Goal: Task Accomplishment & Management: Use online tool/utility

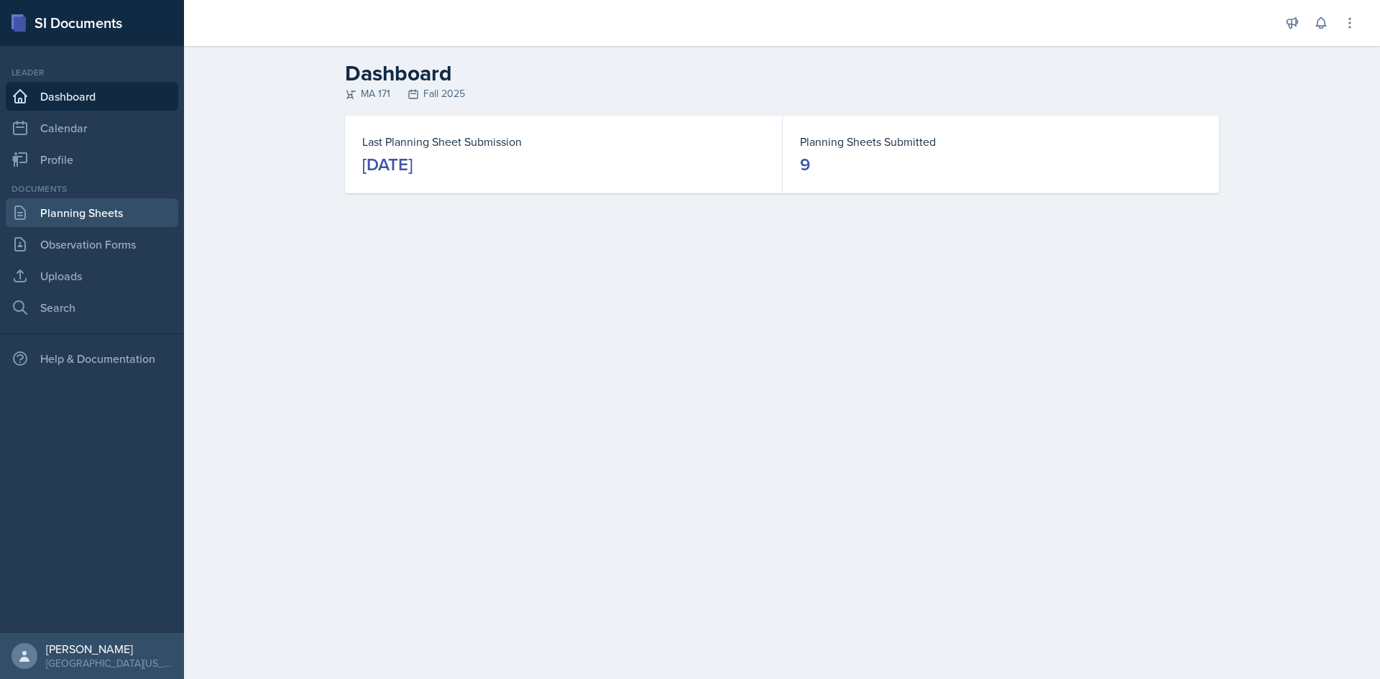
click at [109, 217] on link "Planning Sheets" at bounding box center [92, 212] width 173 height 29
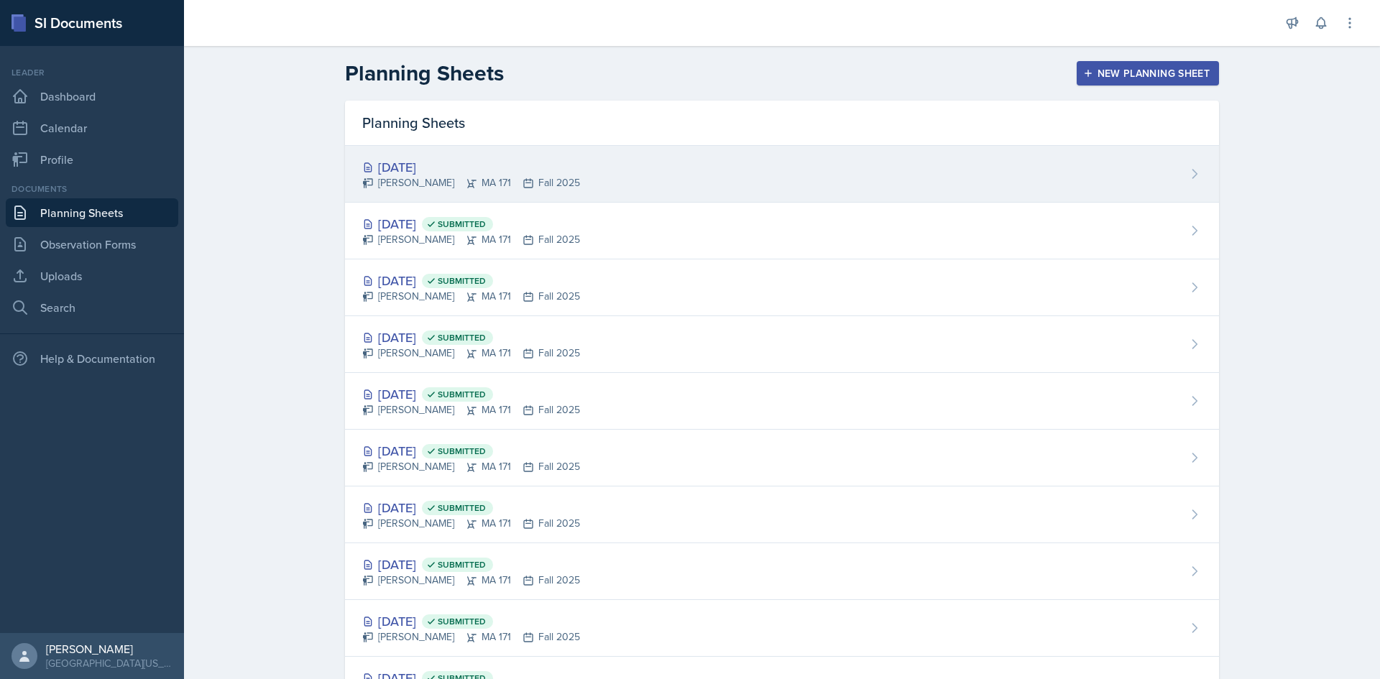
click at [432, 170] on div "[DATE]" at bounding box center [471, 166] width 218 height 19
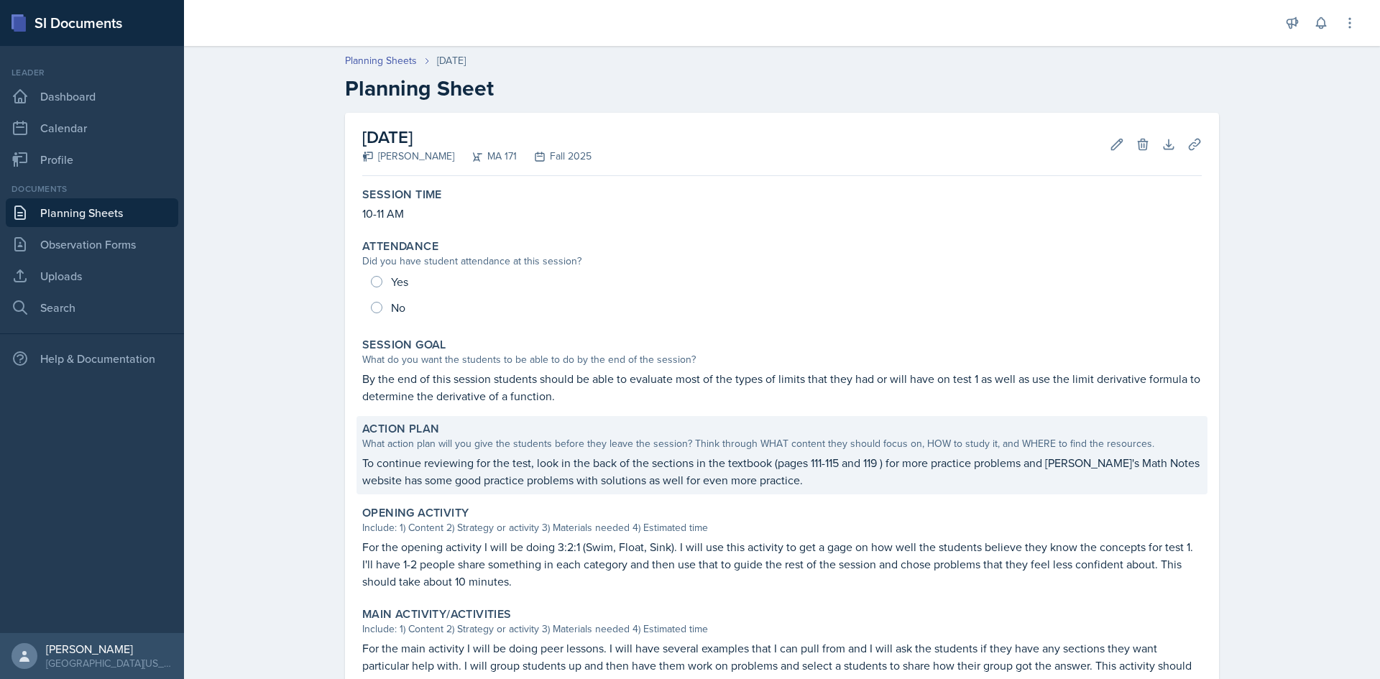
click at [382, 465] on p "To continue reviewing for the test, look in the back of the sections in the tex…" at bounding box center [782, 471] width 840 height 35
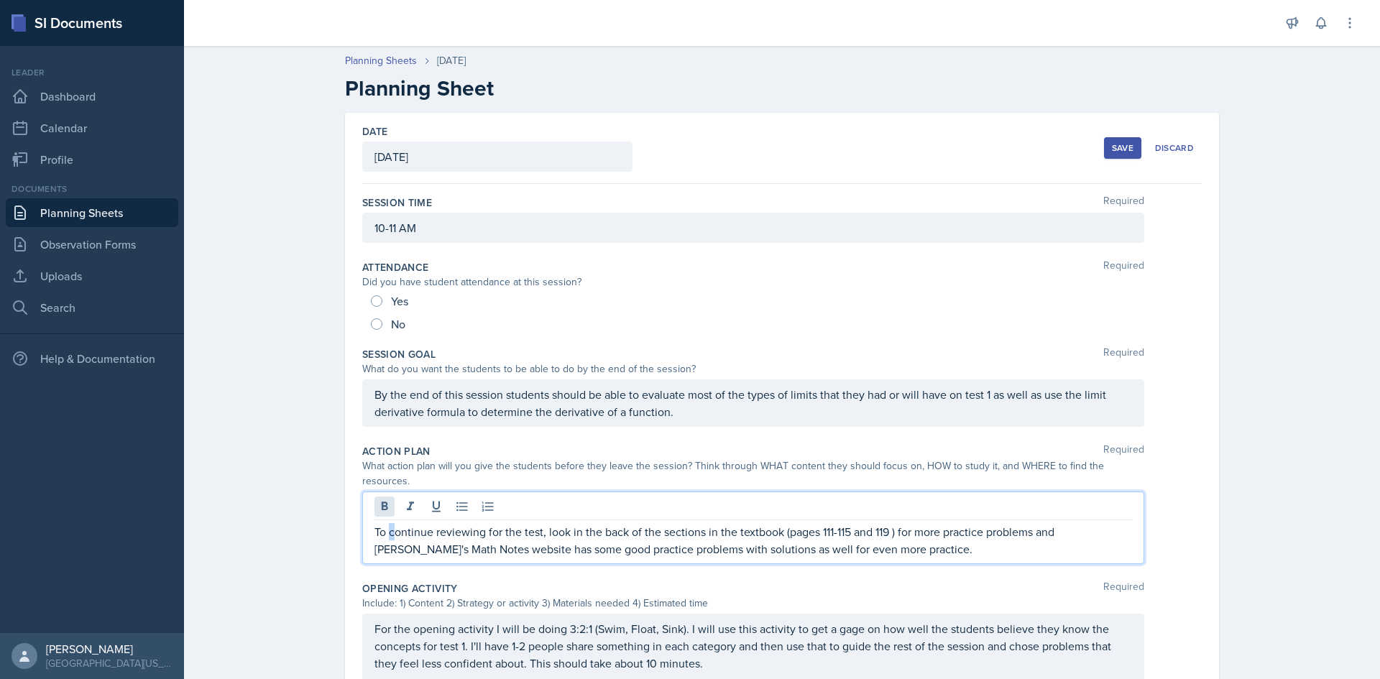
click at [387, 495] on div "To continue reviewing for the test, look in the back of the sections in the tex…" at bounding box center [753, 528] width 782 height 73
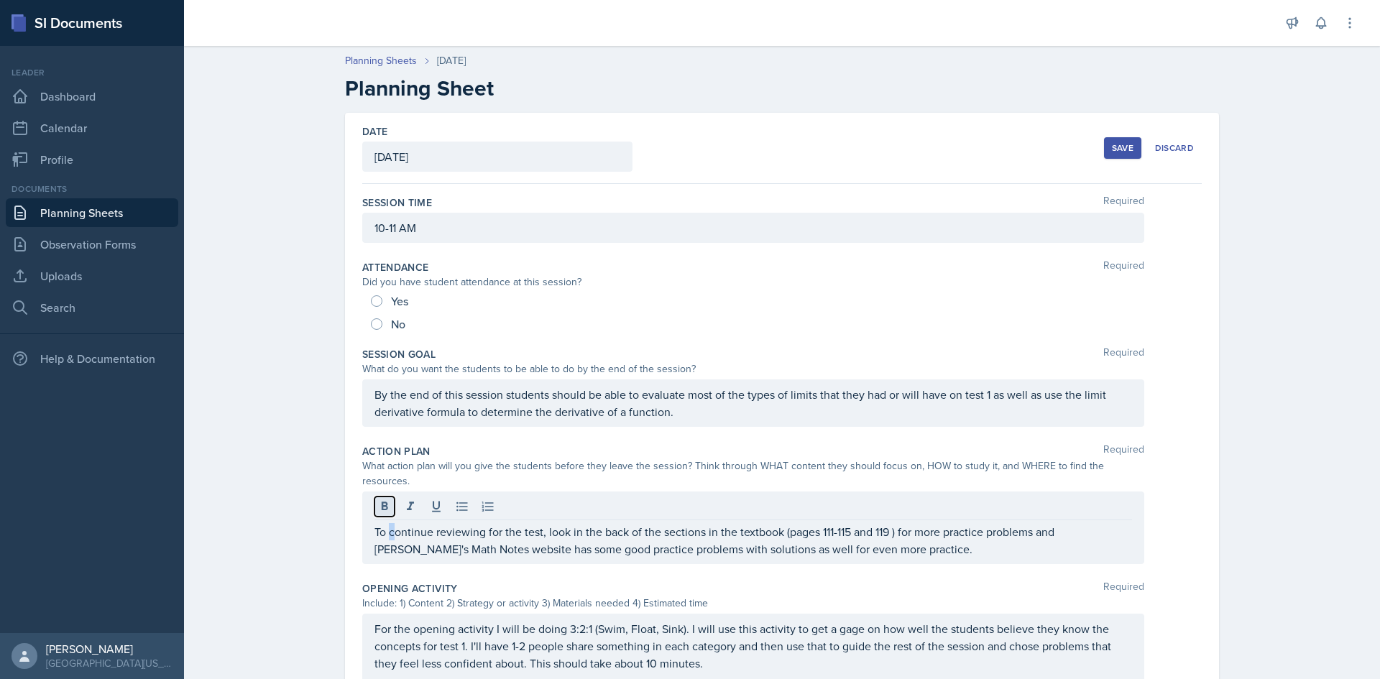
click at [389, 497] on button at bounding box center [384, 507] width 20 height 20
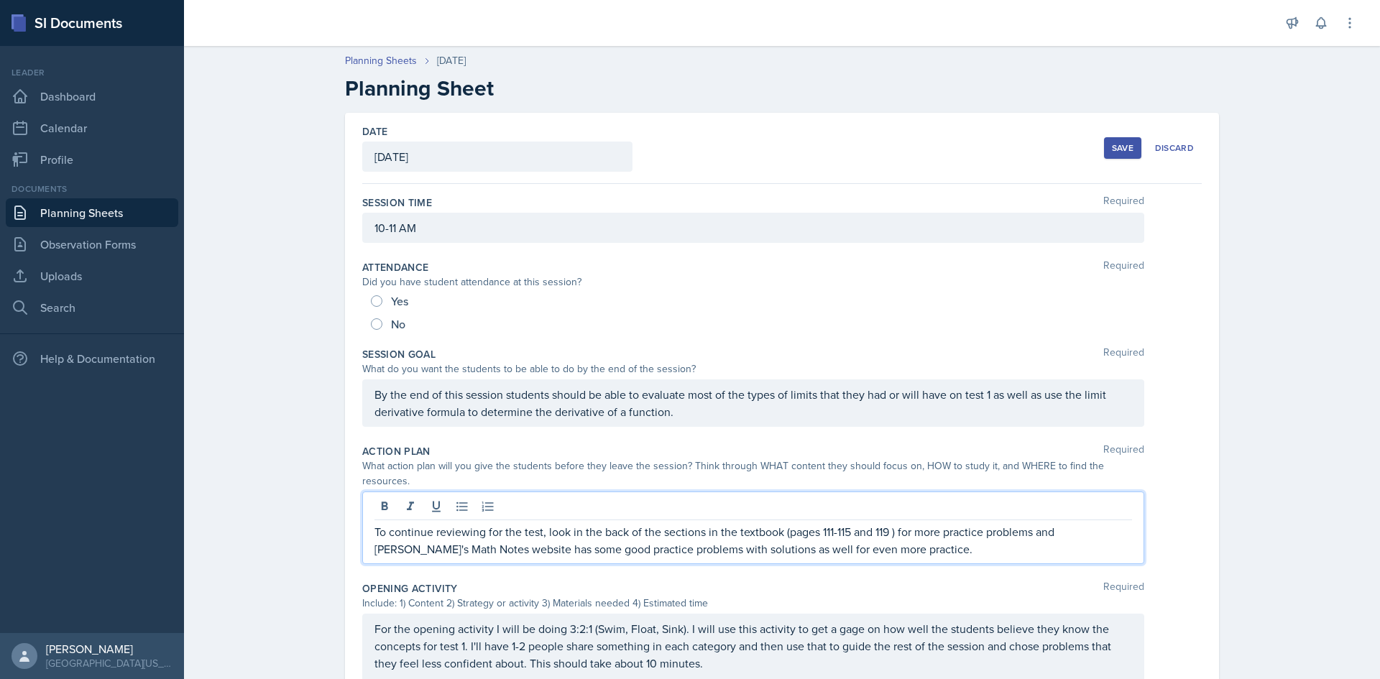
click at [393, 523] on p "To continue reviewing for the test, look in the back of the sections in the tex…" at bounding box center [753, 540] width 758 height 35
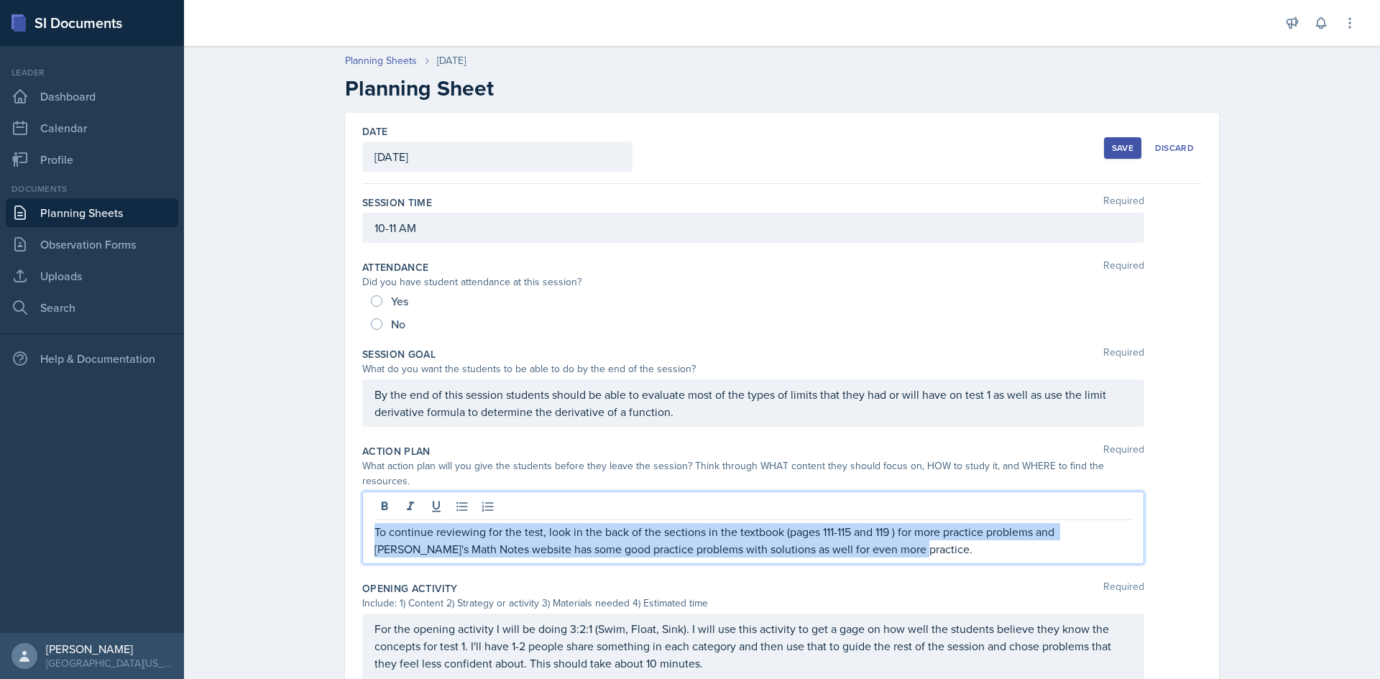
click at [393, 523] on p "To continue reviewing for the test, look in the back of the sections in the tex…" at bounding box center [753, 540] width 758 height 35
copy p "To continue reviewing for the test, look in the back of the sections in the tex…"
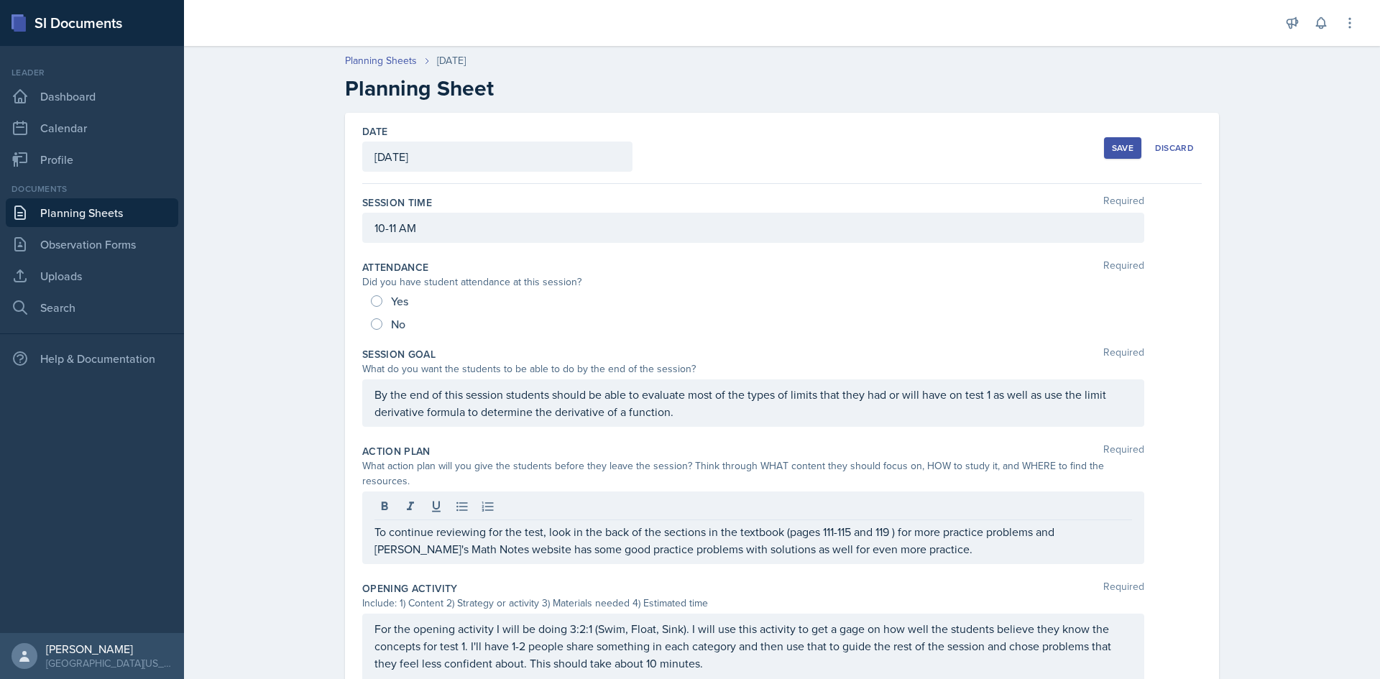
click at [1342, 633] on div "Planning Sheets Sep 17th, 2025 Planning Sheet Date September 17th, 2025 Septemb…" at bounding box center [782, 604] width 1196 height 1130
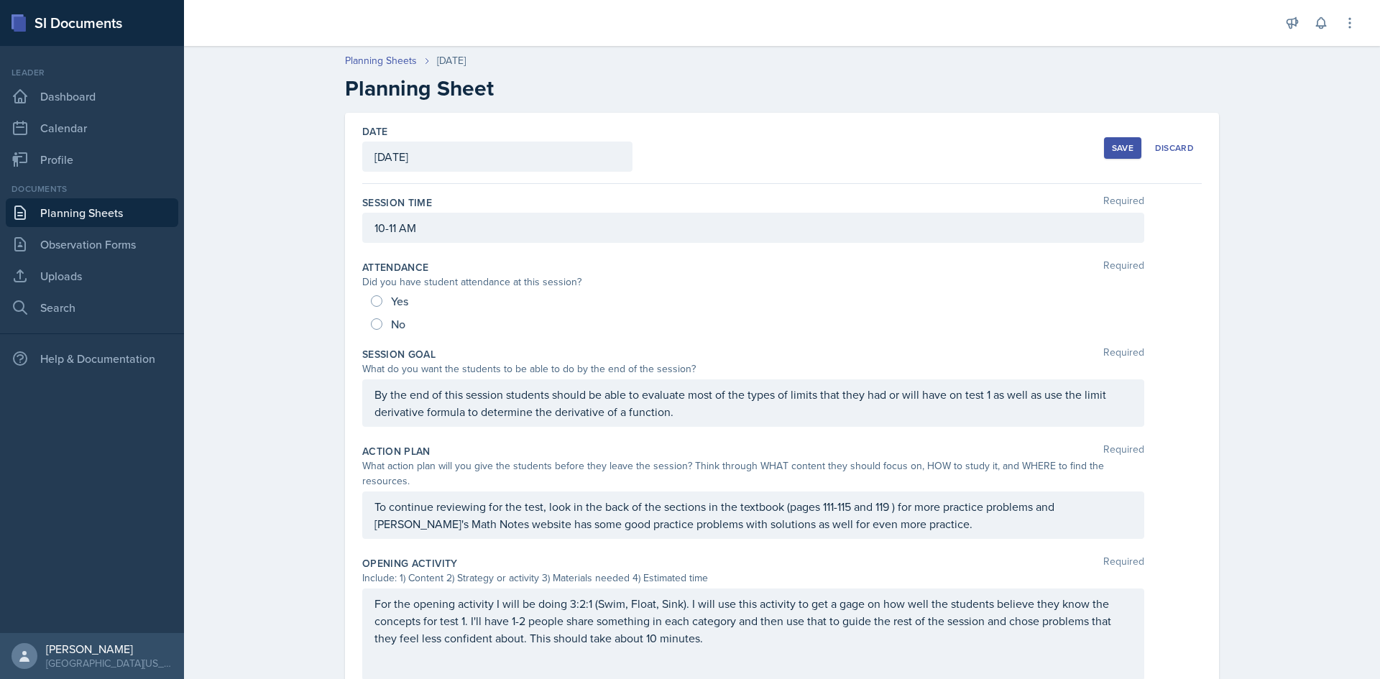
click at [1118, 139] on button "Save" at bounding box center [1122, 148] width 37 height 22
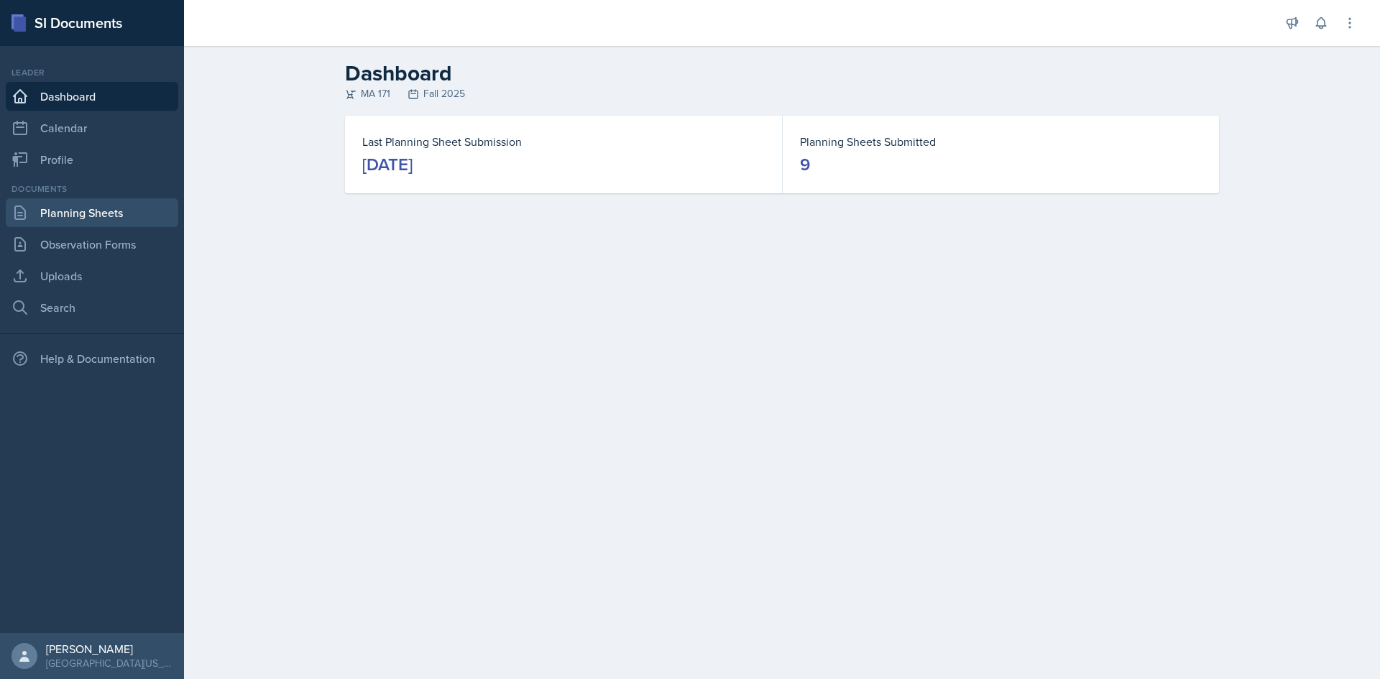
click at [77, 220] on link "Planning Sheets" at bounding box center [92, 212] width 173 height 29
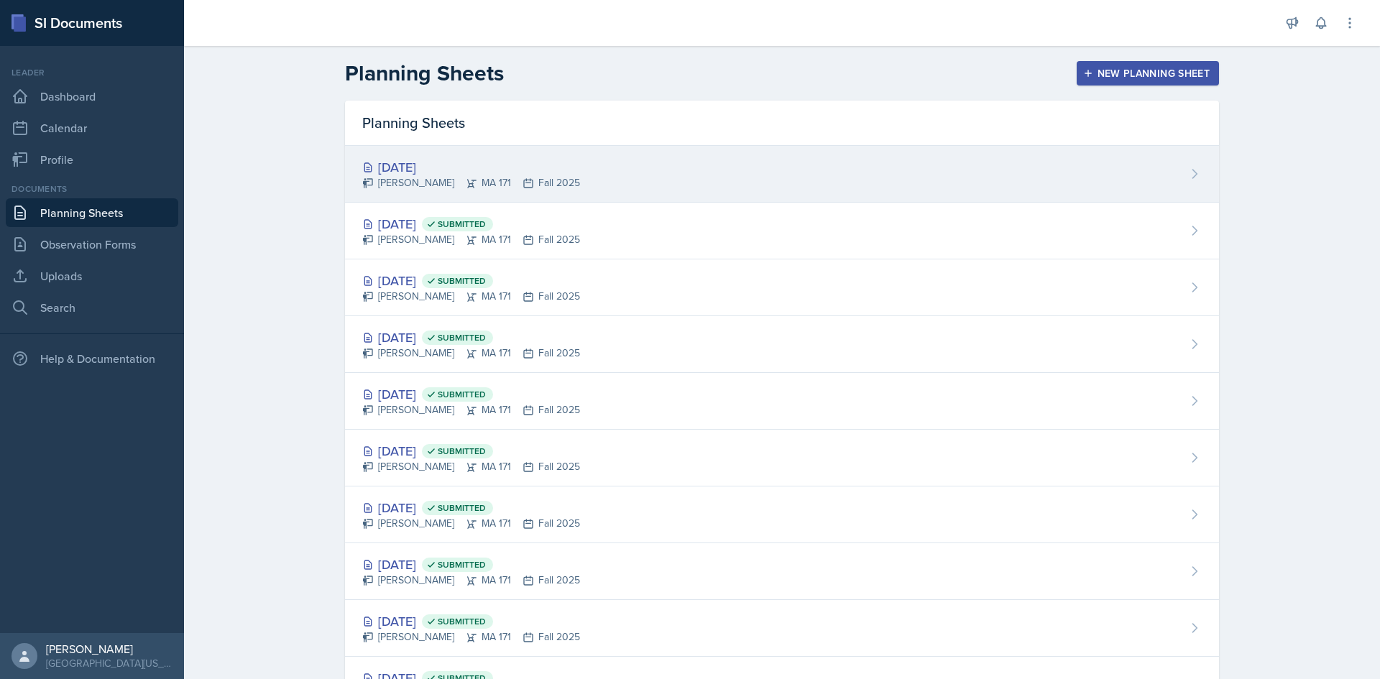
click at [408, 168] on div "[DATE]" at bounding box center [471, 166] width 218 height 19
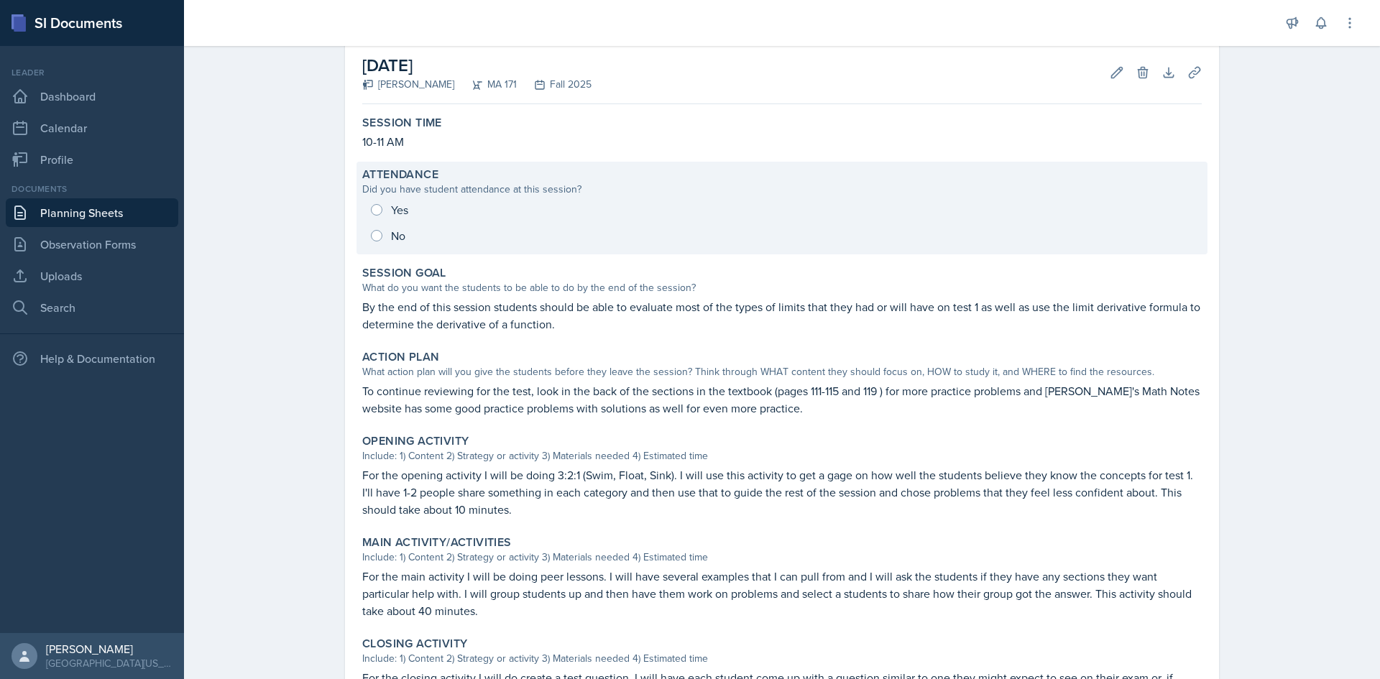
scroll to position [277, 0]
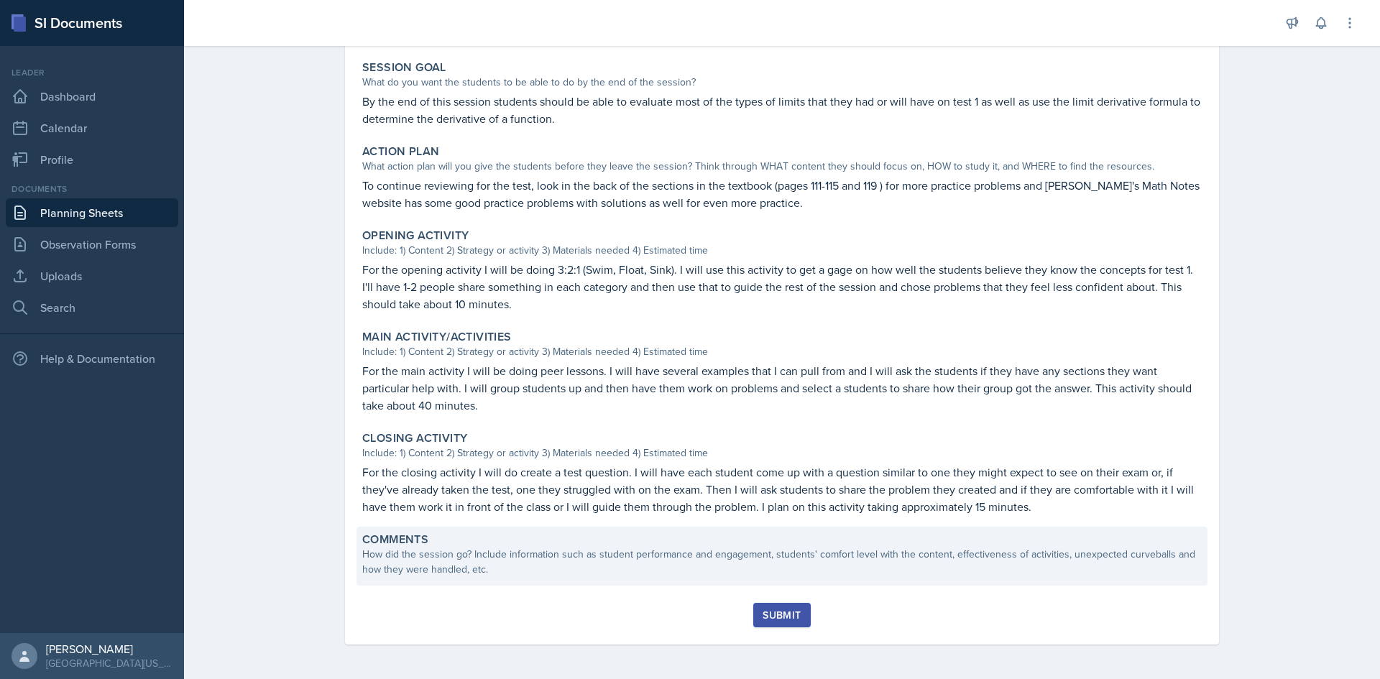
click at [495, 568] on div "How did the session go? Include information such as student performance and eng…" at bounding box center [782, 562] width 840 height 30
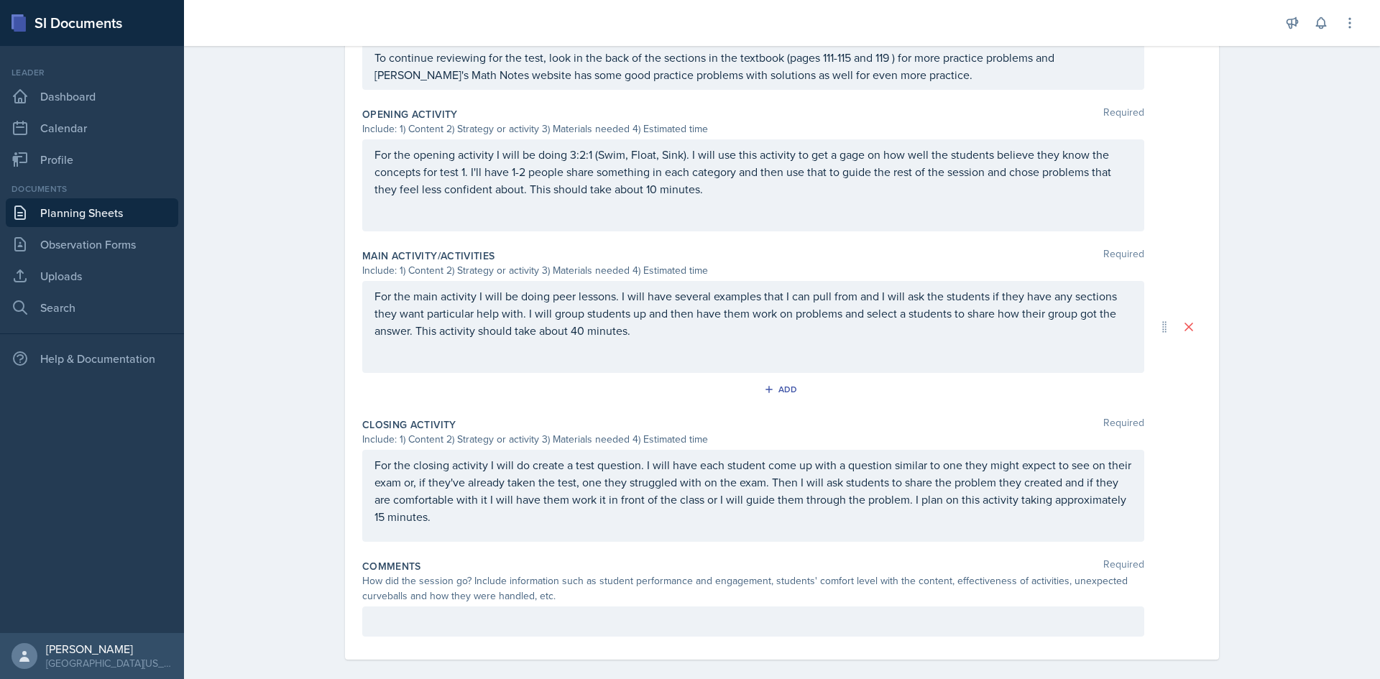
click at [479, 613] on p at bounding box center [753, 621] width 758 height 17
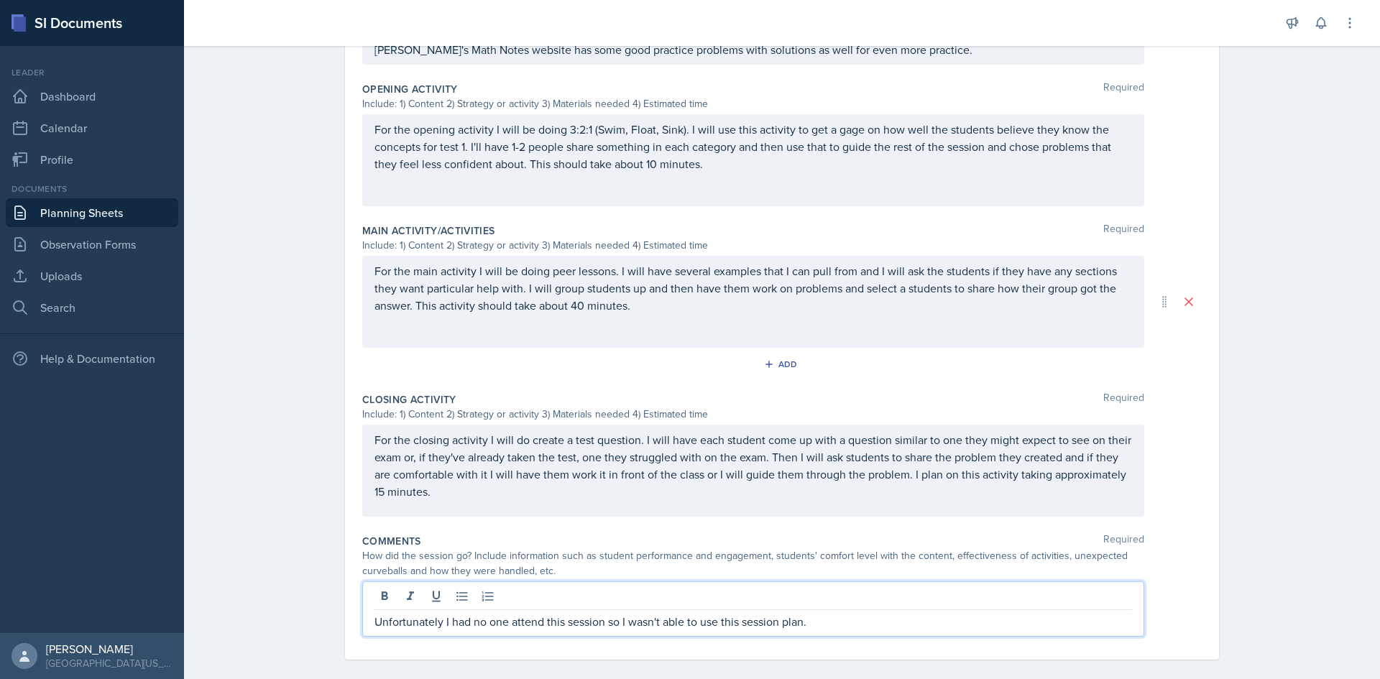
click at [899, 613] on p "Unfortunately I had no one attend this session so I wasn't able to use this ses…" at bounding box center [753, 621] width 758 height 17
click at [438, 613] on p "Unfortunately I had no one attend this session so I wasn't able to use this ses…" at bounding box center [753, 621] width 758 height 17
click at [822, 613] on p "Unfortunately, I had no one attend this session so I wasn't able to use this se…" at bounding box center [753, 621] width 758 height 17
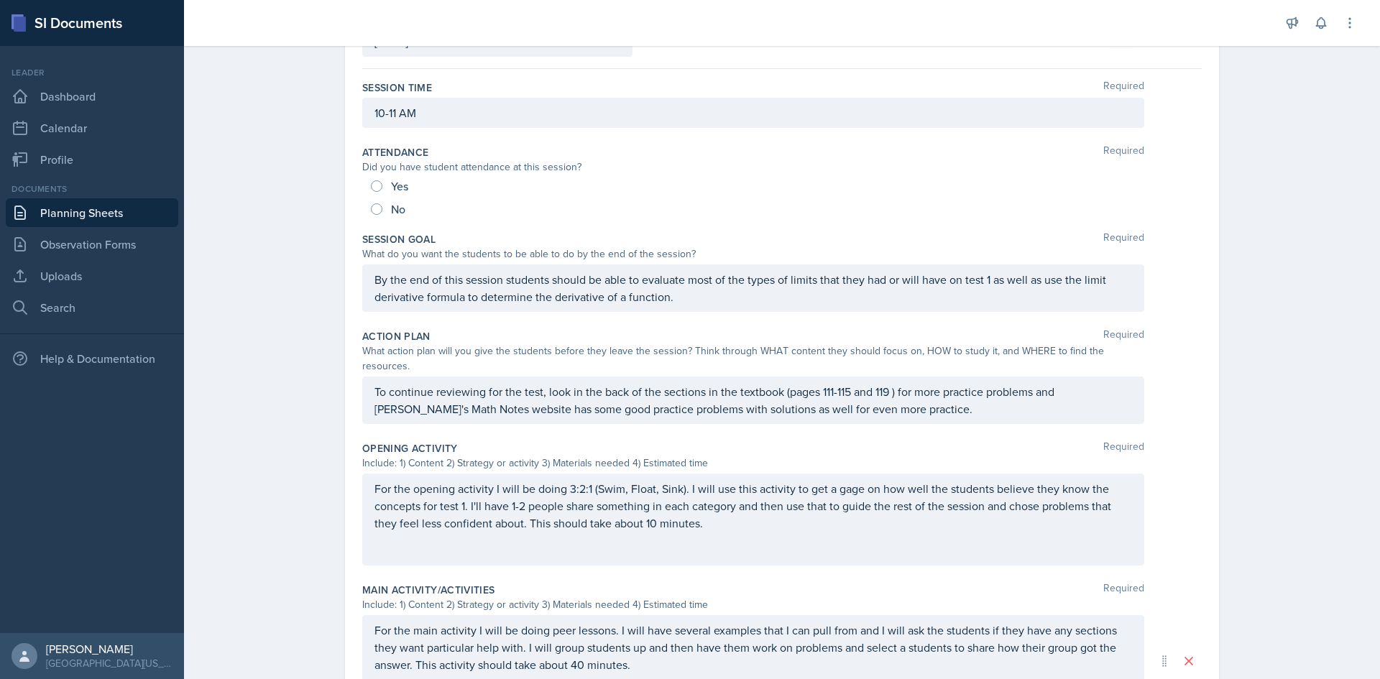
scroll to position [0, 0]
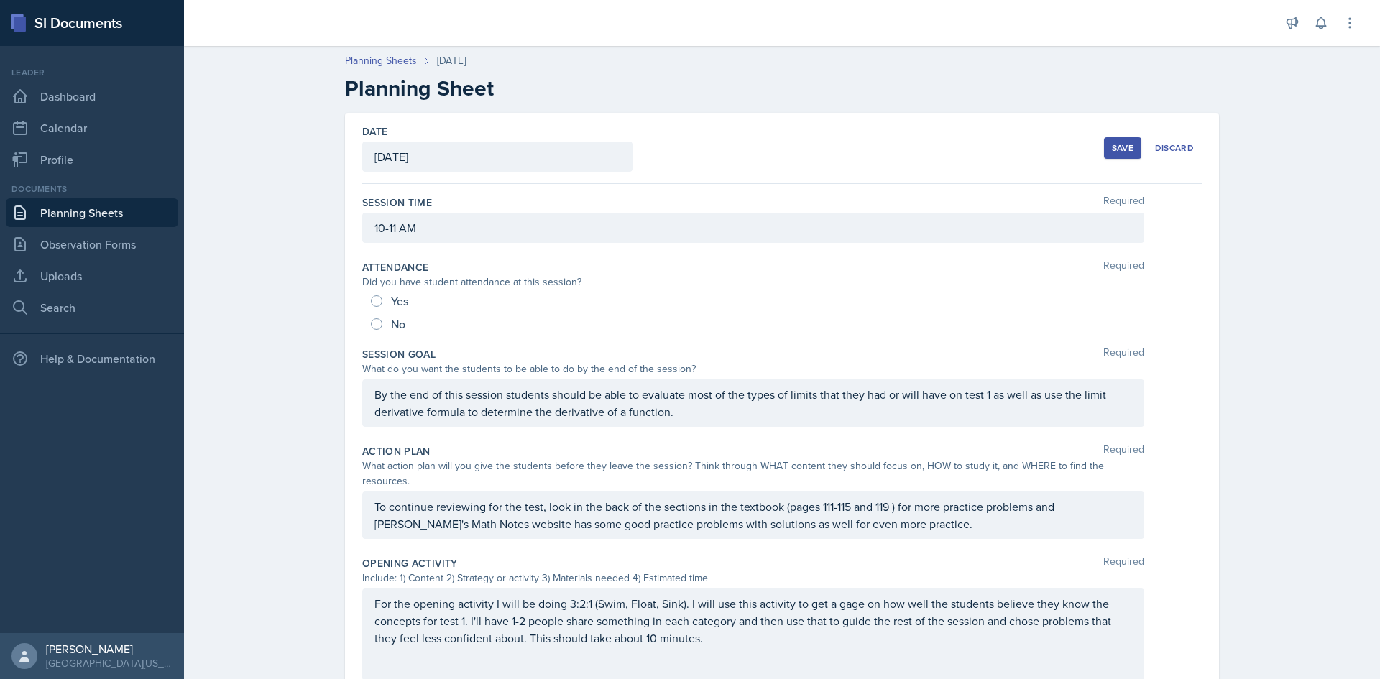
click at [1112, 143] on div "Save" at bounding box center [1123, 148] width 22 height 12
